Goal: Information Seeking & Learning: Learn about a topic

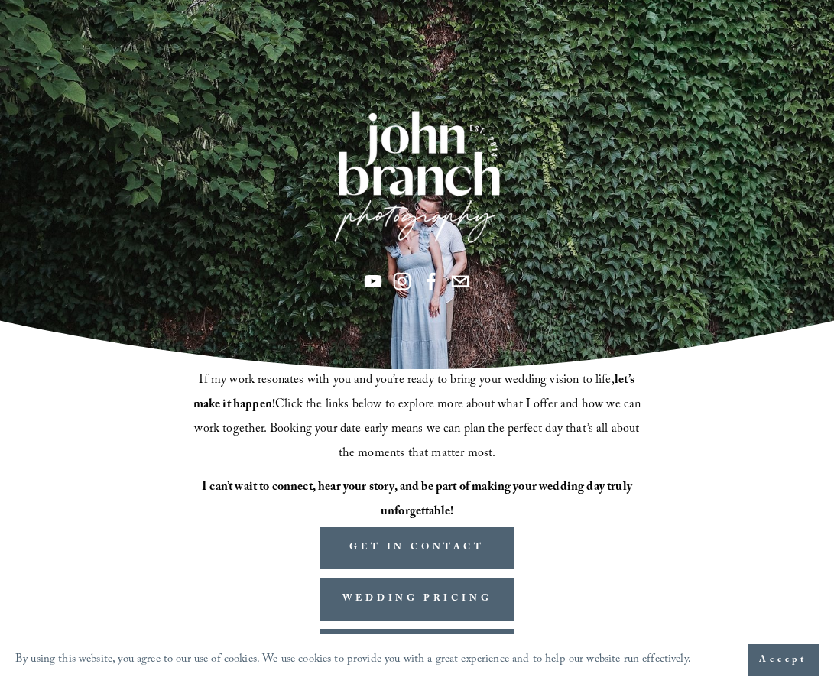
scroll to position [112, 0]
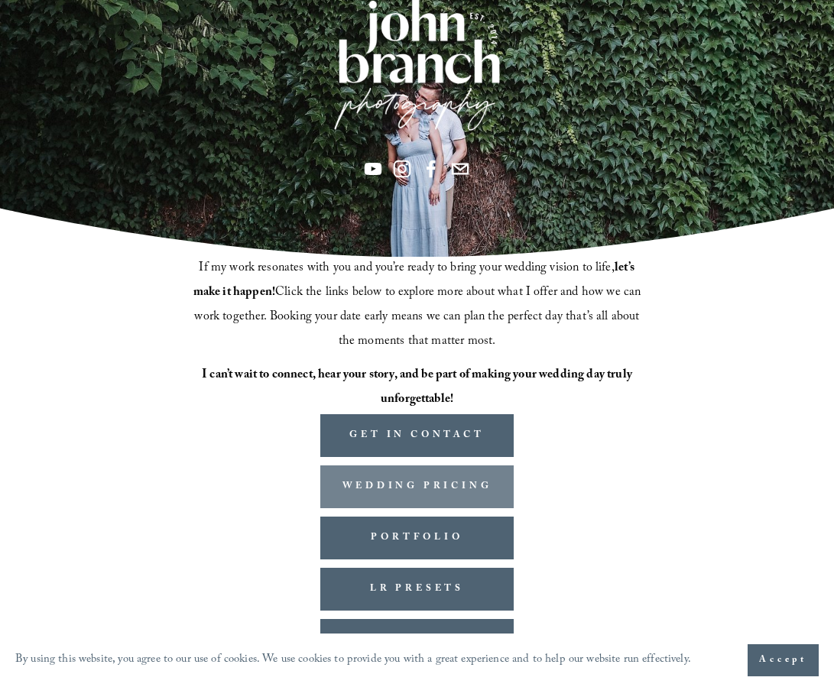
click at [449, 483] on link "WEDDING PRICING" at bounding box center [417, 486] width 194 height 43
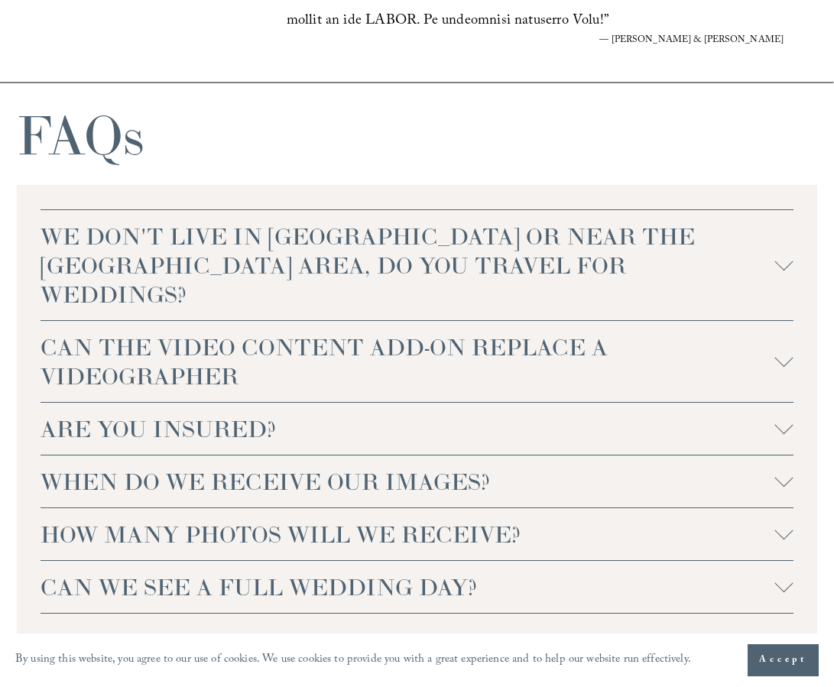
scroll to position [3267, 0]
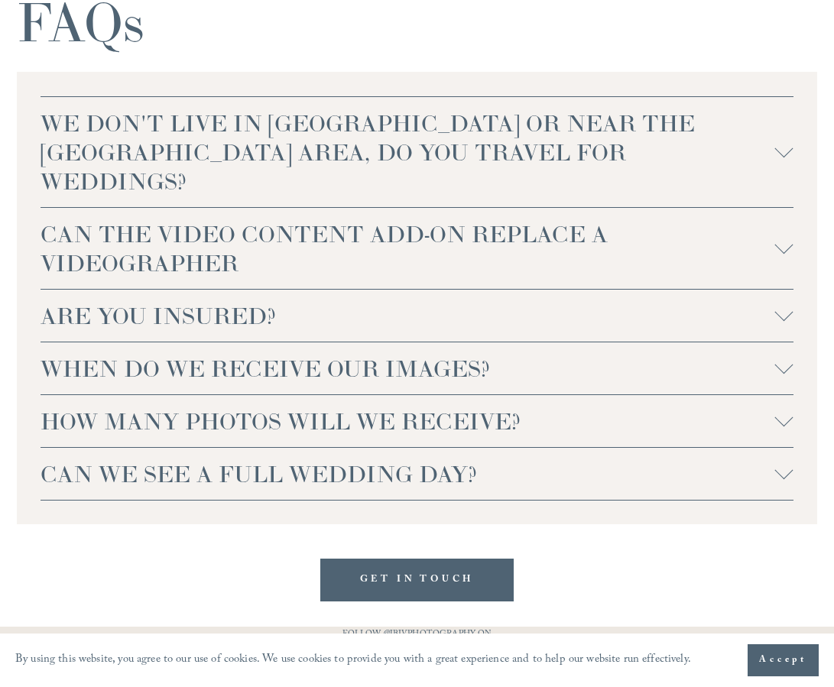
click at [503, 301] on span "ARE YOU INSURED?" at bounding box center [408, 315] width 734 height 29
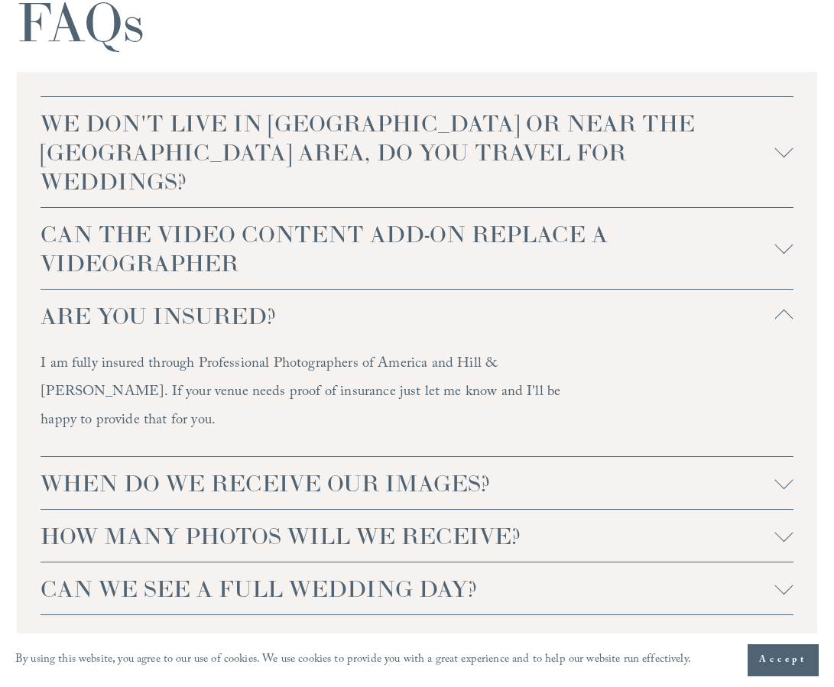
click at [503, 301] on span "ARE YOU INSURED?" at bounding box center [408, 315] width 734 height 29
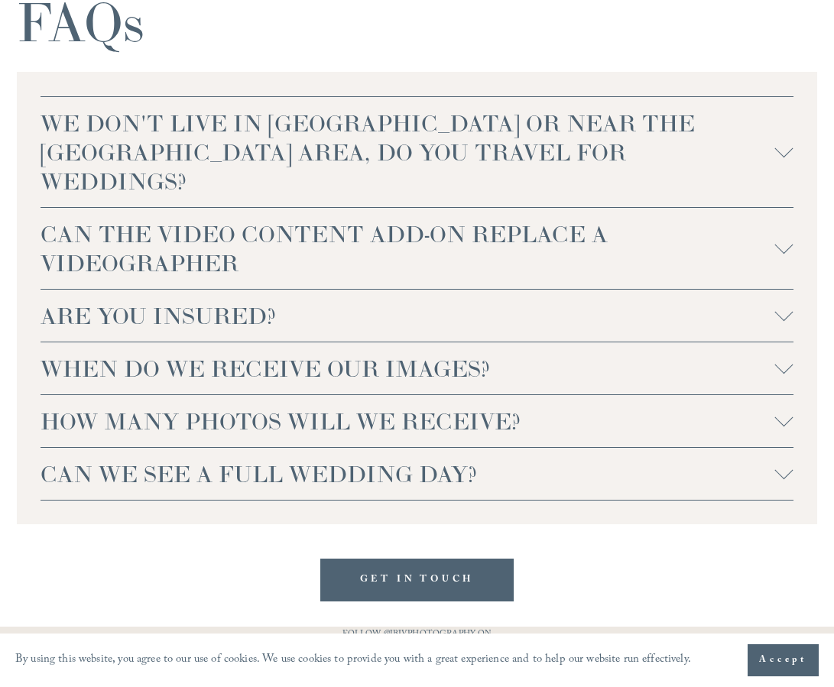
click at [499, 354] on span "WHEN DO WE RECEIVE OUR IMAGES?" at bounding box center [408, 368] width 734 height 29
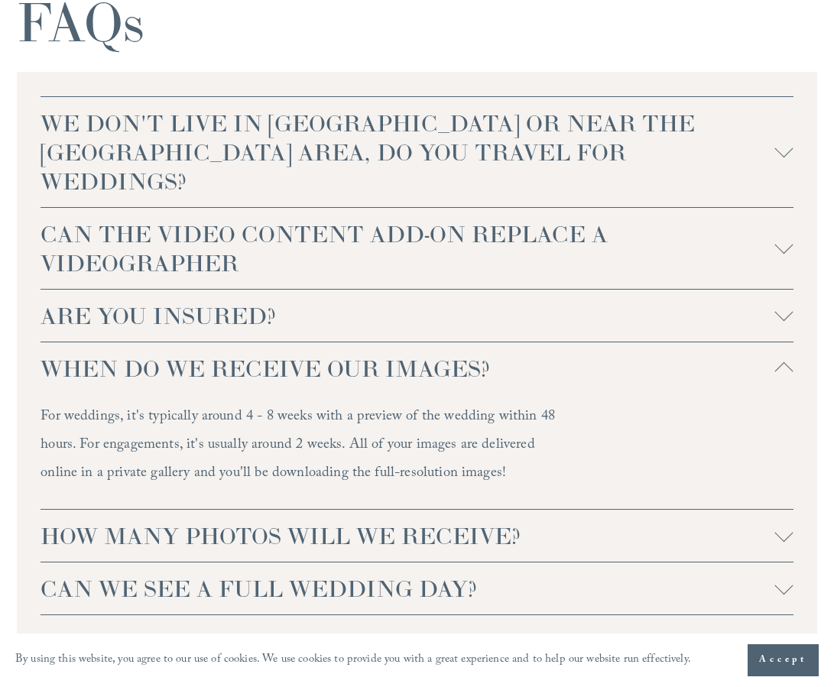
click at [499, 354] on span "WHEN DO WE RECEIVE OUR IMAGES?" at bounding box center [408, 368] width 734 height 29
